Goal: Transaction & Acquisition: Purchase product/service

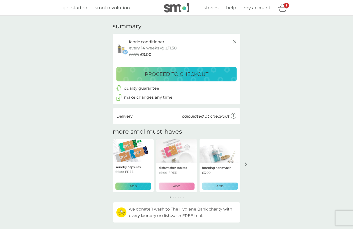
click at [244, 167] on button "arrow right" at bounding box center [246, 164] width 9 height 9
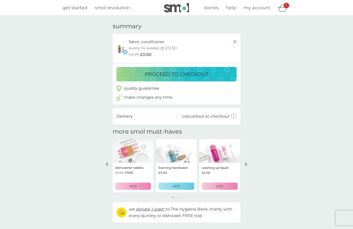
click at [244, 167] on button "arrow right" at bounding box center [246, 164] width 9 height 9
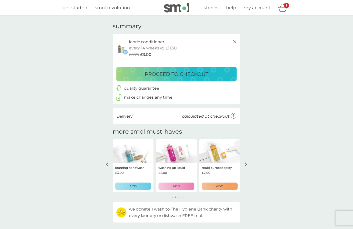
click at [244, 167] on button "arrow right" at bounding box center [246, 164] width 9 height 9
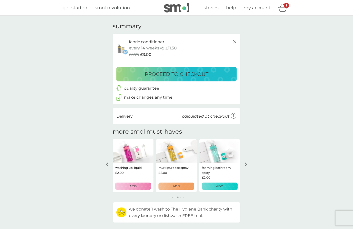
click at [107, 163] on icon "arrow left" at bounding box center [107, 165] width 3 height 4
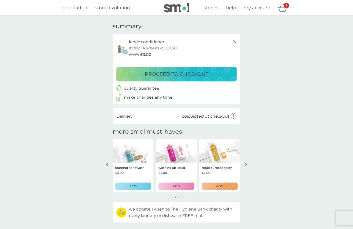
click at [107, 163] on icon "arrow left" at bounding box center [107, 165] width 3 height 4
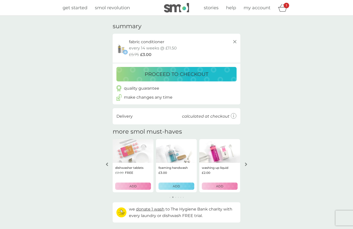
click at [107, 163] on icon "arrow left" at bounding box center [107, 165] width 3 height 4
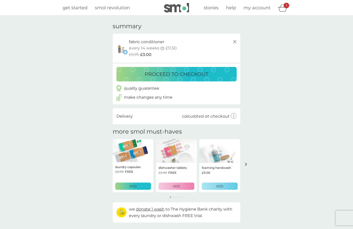
click at [107, 163] on div "your basket summary fabric conditioner the outdoorsy one, starter pack every 14…" at bounding box center [176, 123] width 353 height 214
click at [78, 5] on span "get started" at bounding box center [75, 8] width 25 height 6
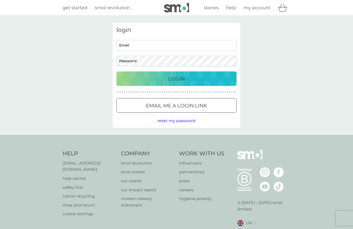
type input "tamzin+1@smolproducts.com"
click at [186, 81] on div "Login" at bounding box center [176, 79] width 110 height 8
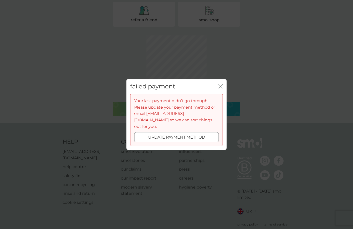
scroll to position [165, 0]
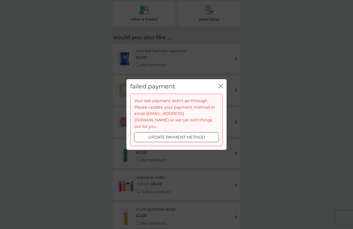
click at [222, 88] on icon "close" at bounding box center [220, 86] width 5 height 5
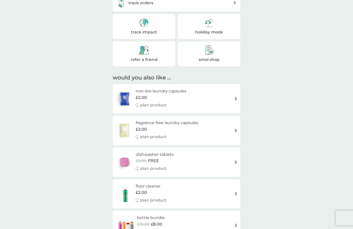
scroll to position [0, 0]
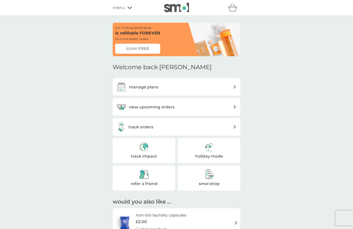
click at [125, 6] on div "menu" at bounding box center [134, 8] width 43 height 7
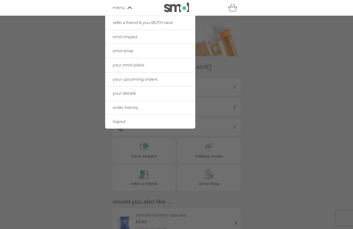
click at [121, 53] on span "smol shop" at bounding box center [123, 51] width 21 height 5
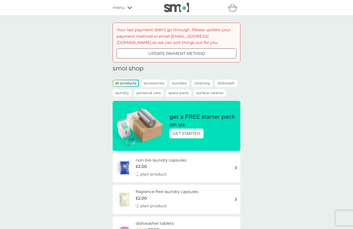
click at [179, 91] on p "Spare Parts" at bounding box center [178, 93] width 25 height 7
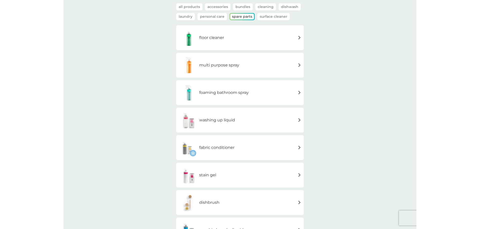
scroll to position [77, 0]
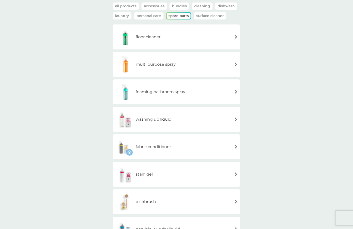
click at [188, 68] on div "multi purpose spray" at bounding box center [176, 65] width 123 height 18
